Goal: Task Accomplishment & Management: Complete application form

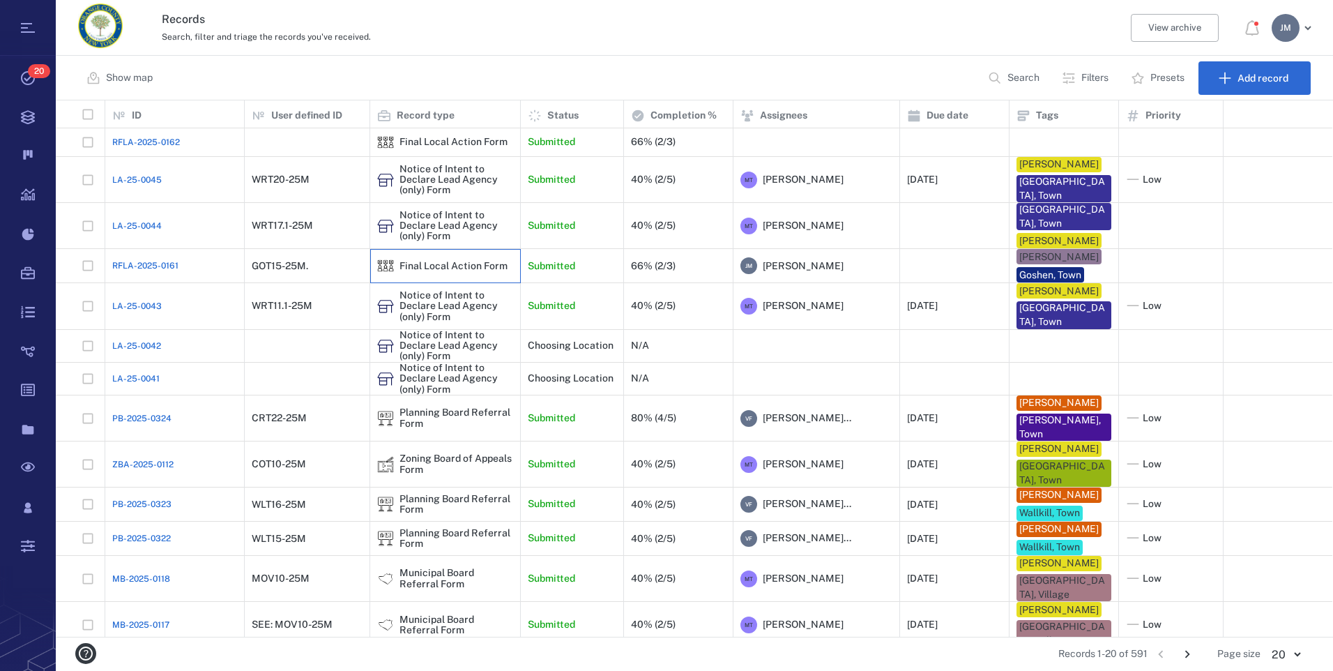
click at [450, 264] on div "Final Local Action Form" at bounding box center [454, 266] width 108 height 10
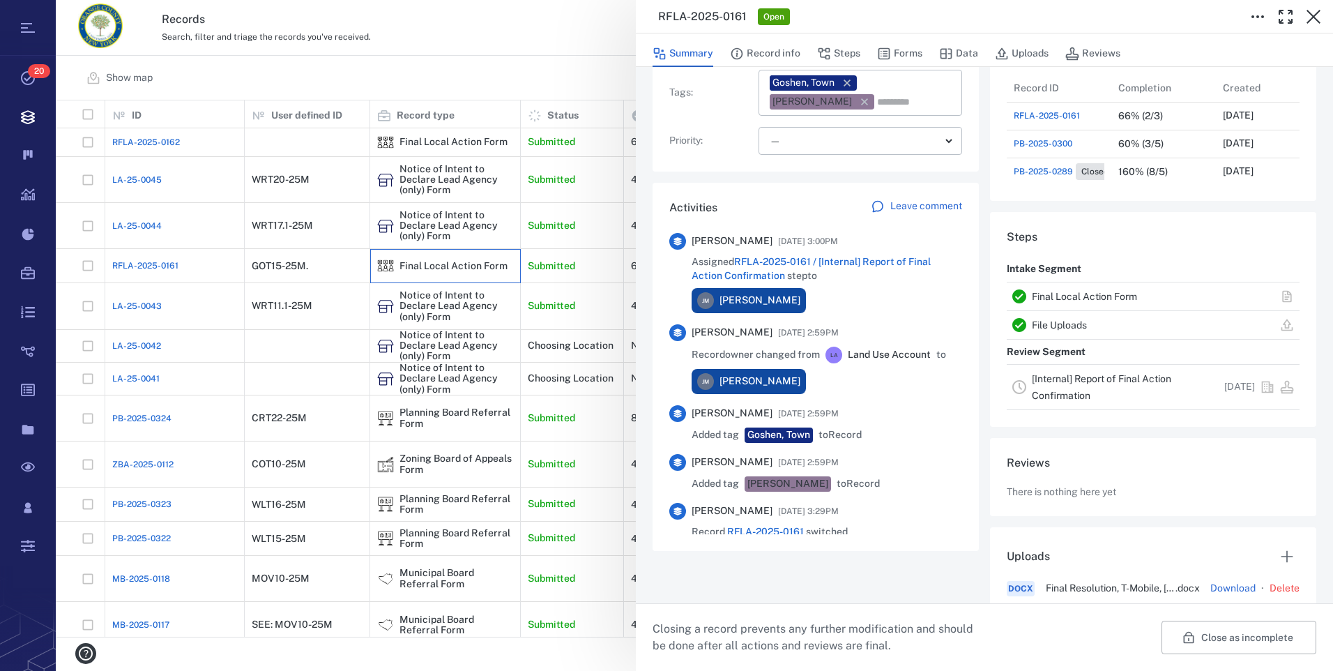
scroll to position [270, 0]
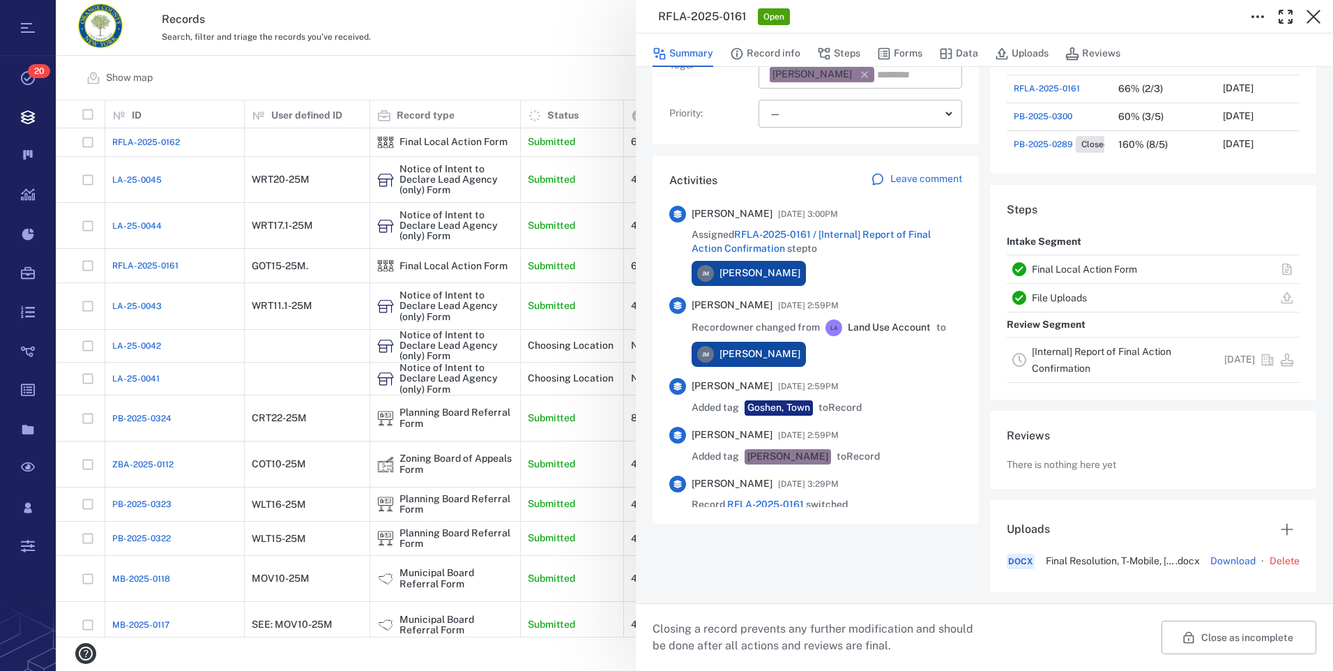
click at [1058, 354] on link "[Internal] Report of Final Action Confirmation" at bounding box center [1101, 360] width 139 height 28
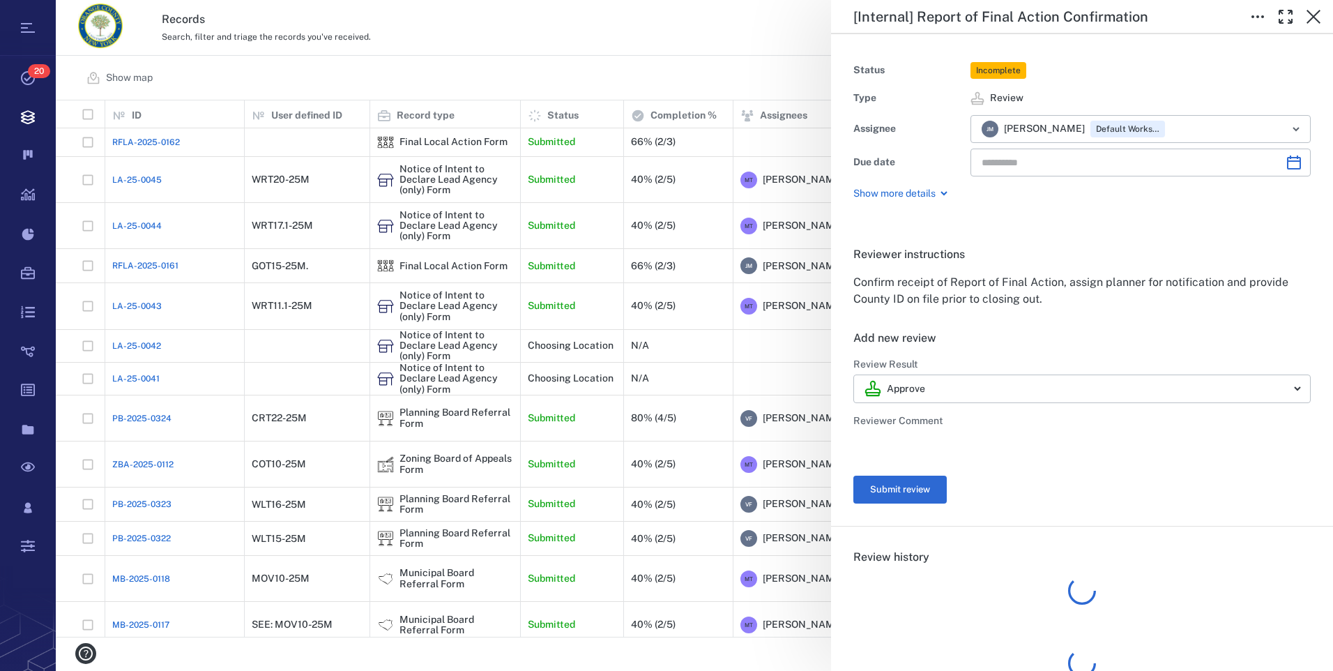
type input "**********"
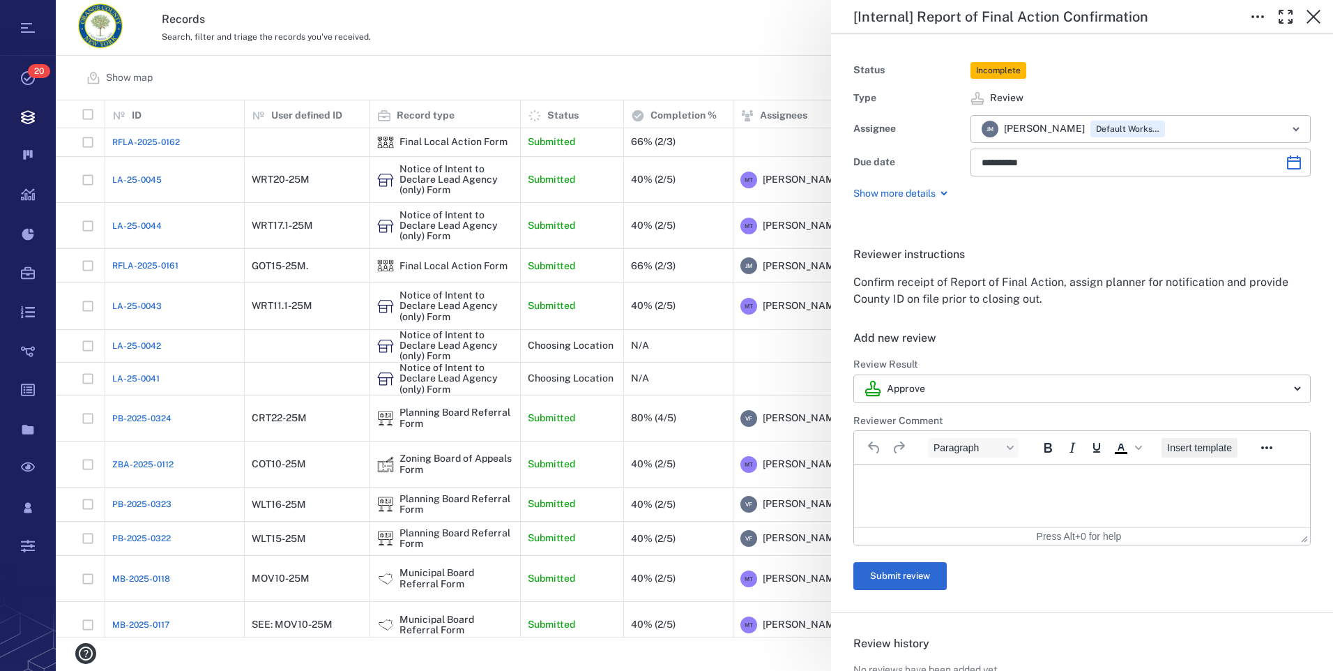
click at [1206, 449] on span "Insert template" at bounding box center [1199, 447] width 65 height 11
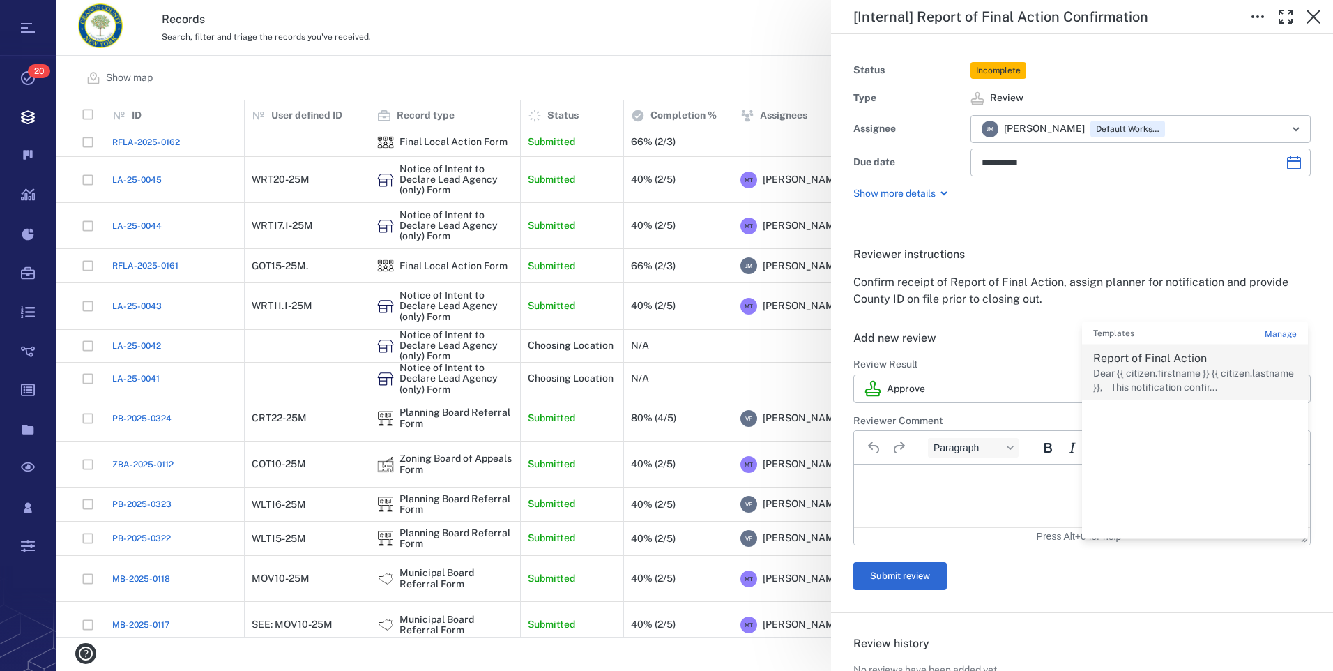
click at [1178, 371] on p "Dear {{ citizen.firstname }} {{ citizen.lastname }}, This notification confir..." at bounding box center [1195, 380] width 204 height 27
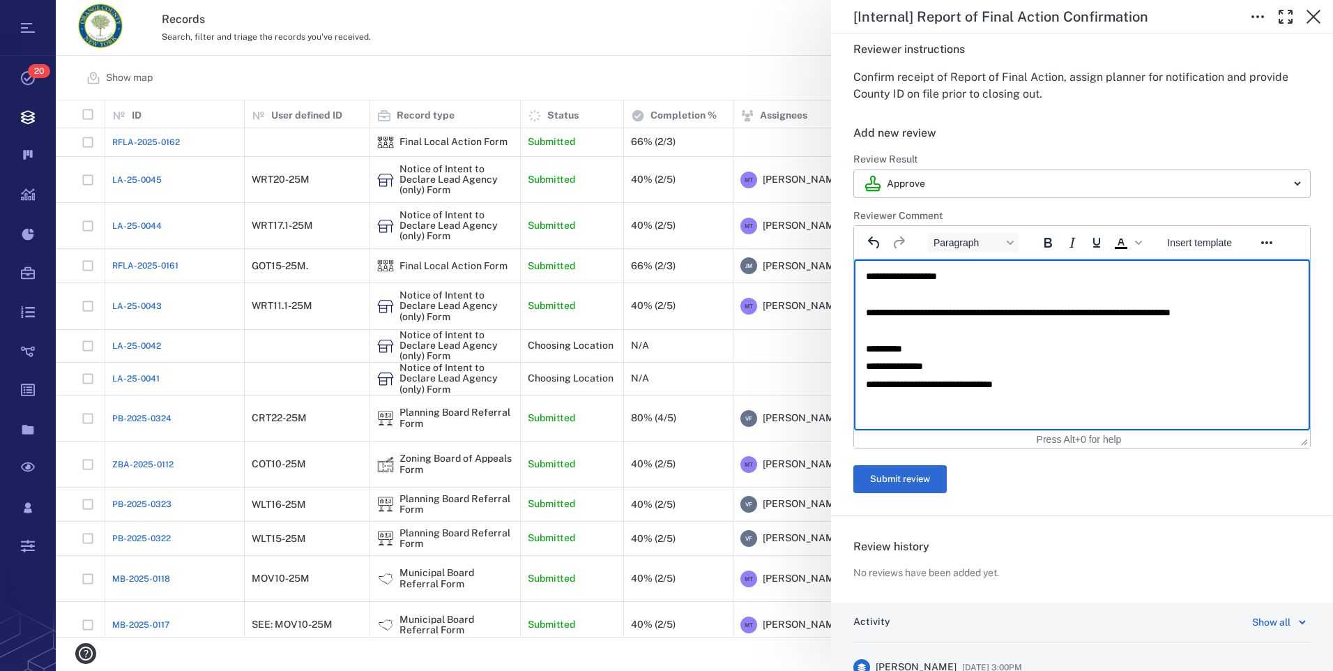
scroll to position [209, 0]
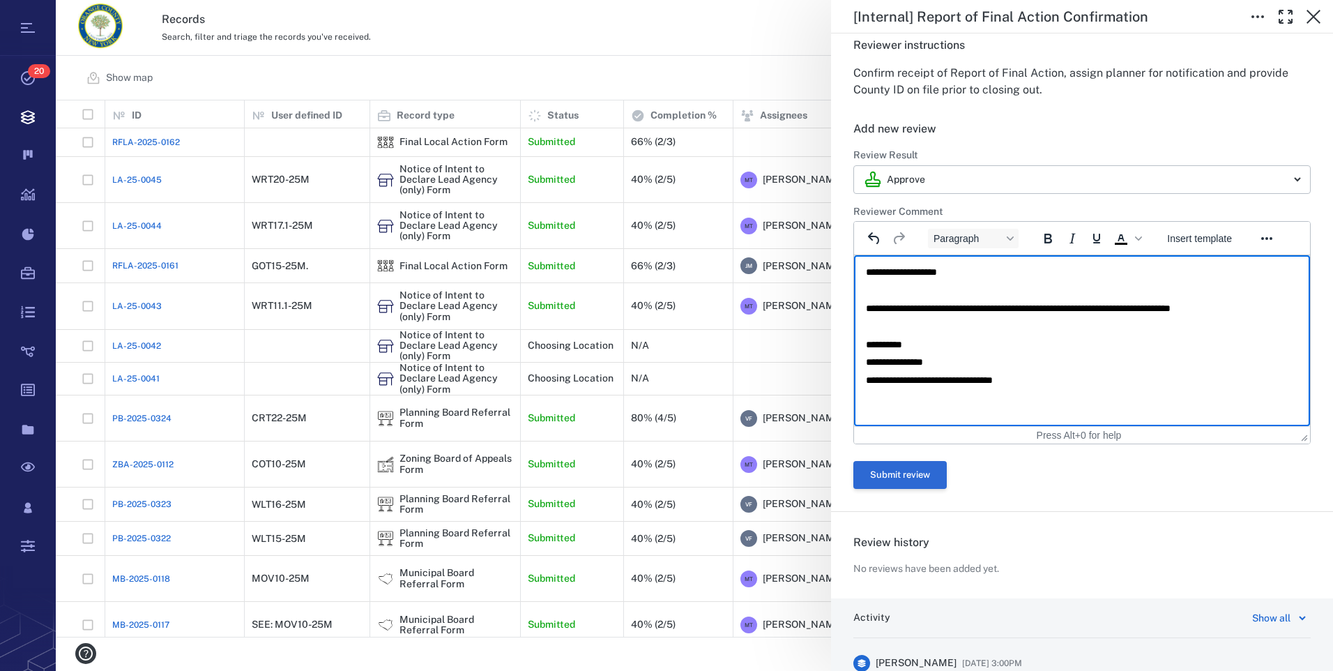
click at [918, 470] on button "Submit review" at bounding box center [899, 475] width 93 height 28
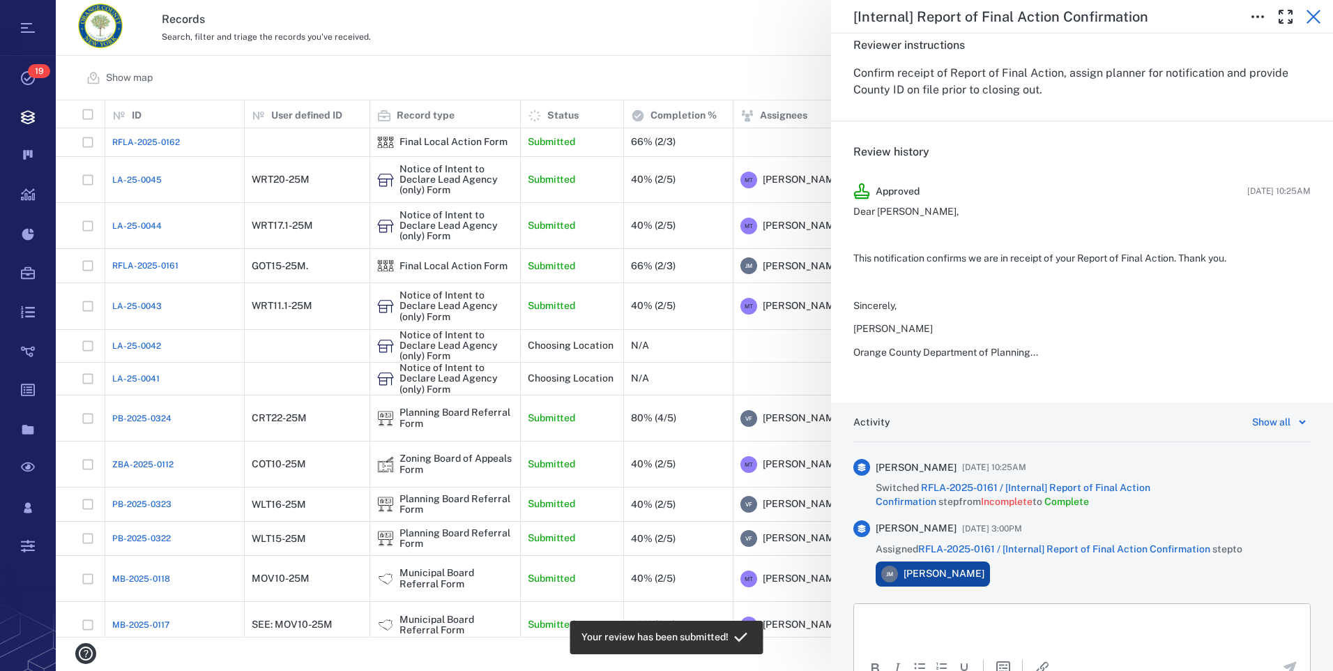
click at [1311, 20] on icon "button" at bounding box center [1314, 17] width 14 height 14
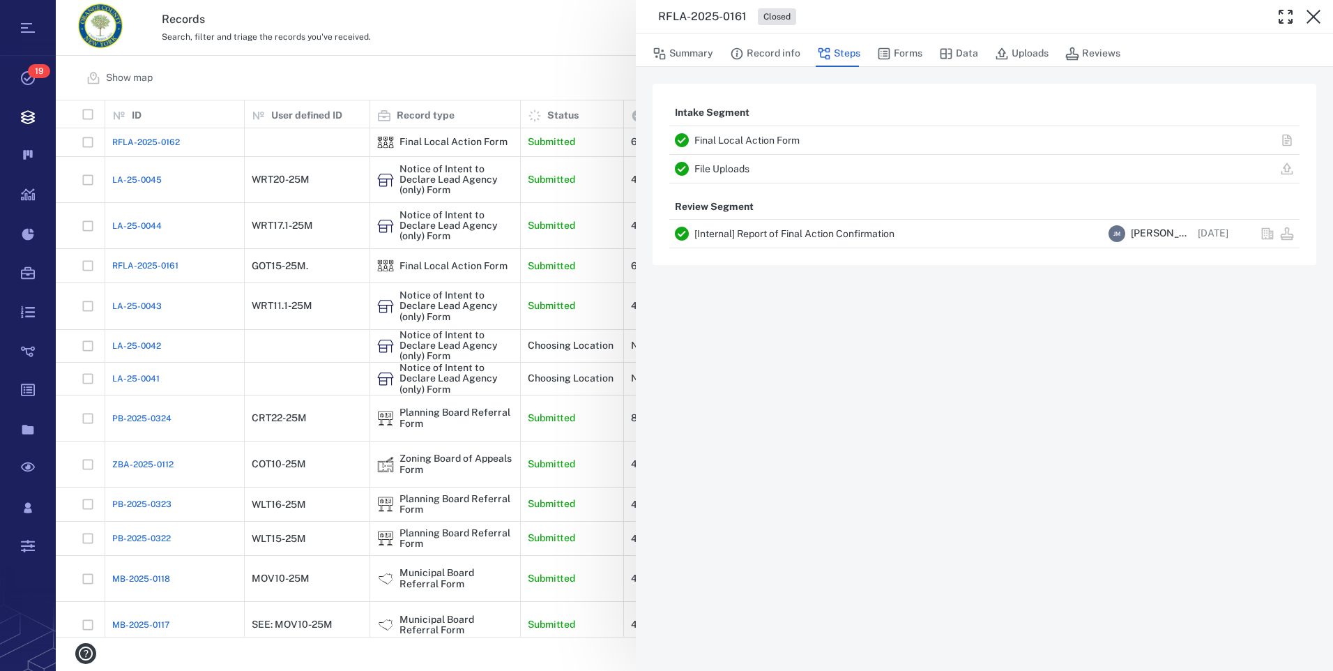
click at [1311, 20] on icon "button" at bounding box center [1314, 17] width 14 height 14
